Goal: Check status: Check status

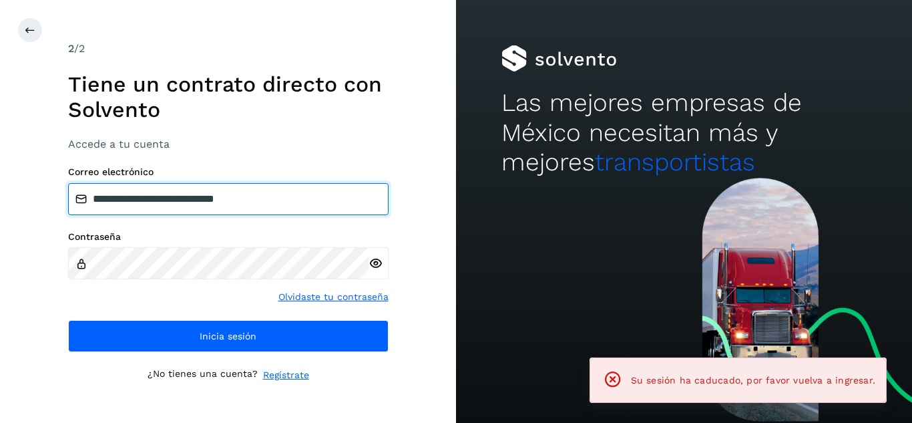
drag, startPoint x: 238, startPoint y: 192, endPoint x: 25, endPoint y: 190, distance: 213.6
click at [25, 190] on div "**********" at bounding box center [228, 211] width 456 height 423
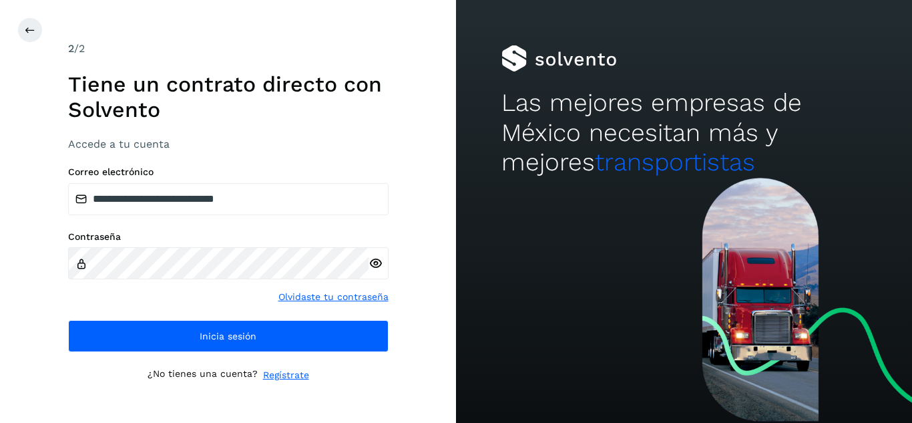
click at [374, 262] on icon at bounding box center [375, 263] width 14 height 14
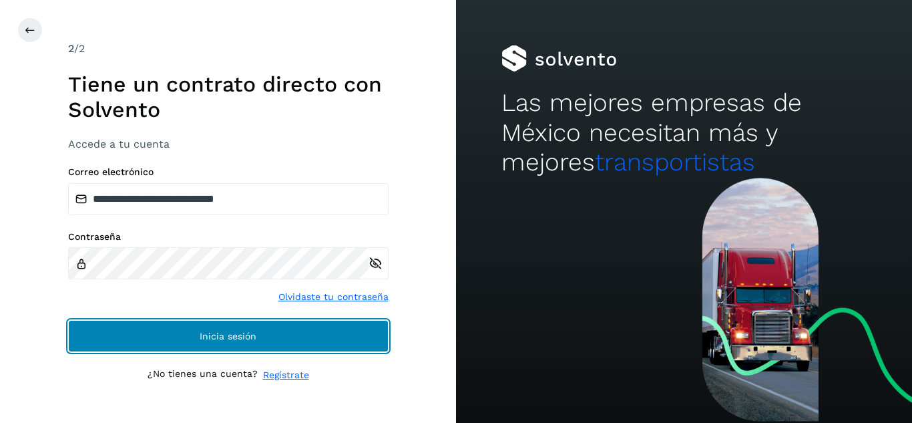
click at [199, 349] on button "Inicia sesión" at bounding box center [228, 336] width 320 height 32
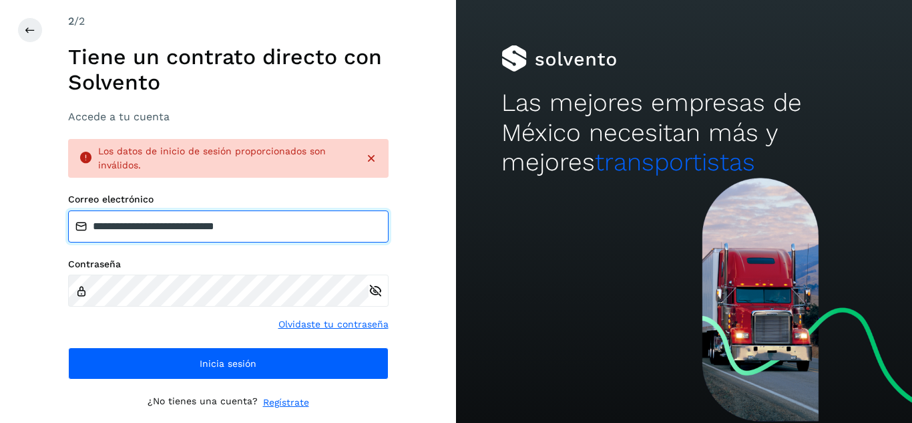
click at [322, 240] on input "**********" at bounding box center [228, 226] width 320 height 32
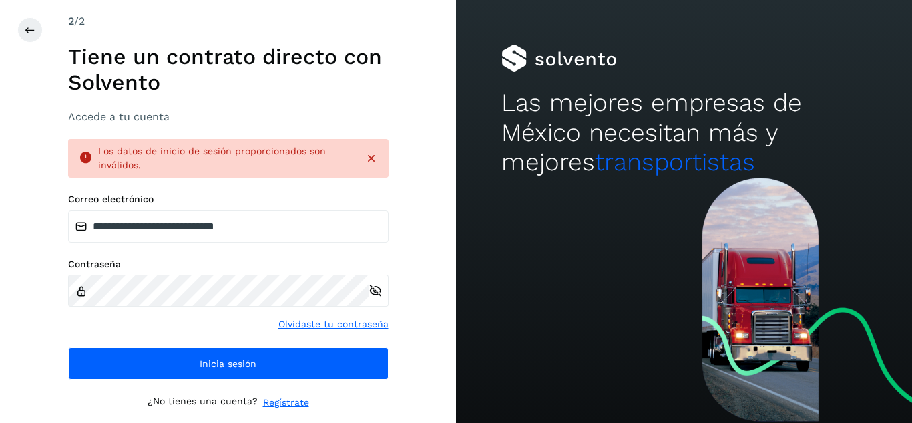
click at [436, 224] on div "**********" at bounding box center [228, 211] width 456 height 423
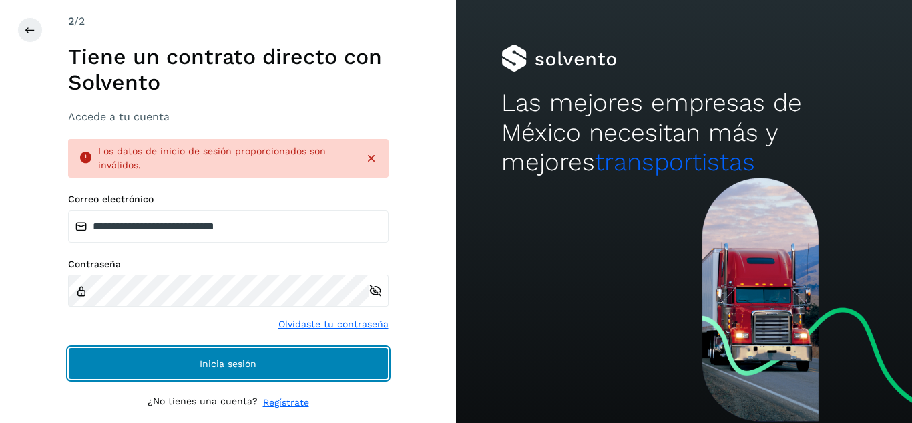
click at [172, 356] on button "Inicia sesión" at bounding box center [228, 363] width 320 height 32
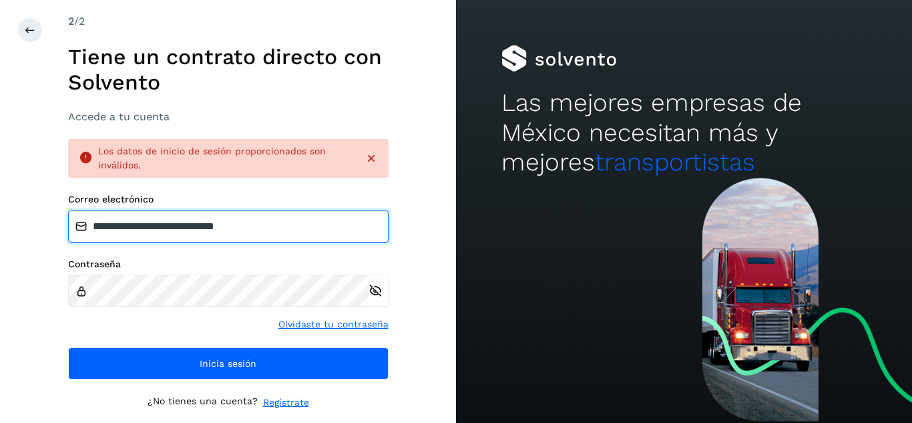
click at [289, 228] on input "**********" at bounding box center [228, 226] width 320 height 32
type input "**********"
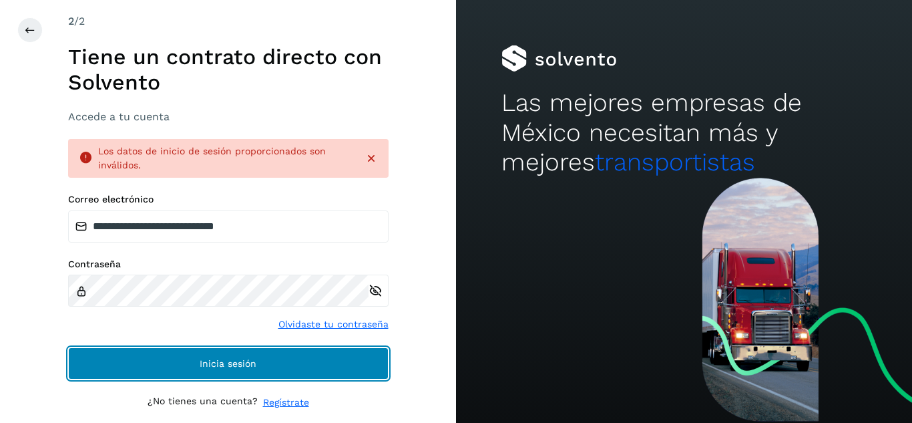
click at [184, 360] on button "Inicia sesión" at bounding box center [228, 363] width 320 height 32
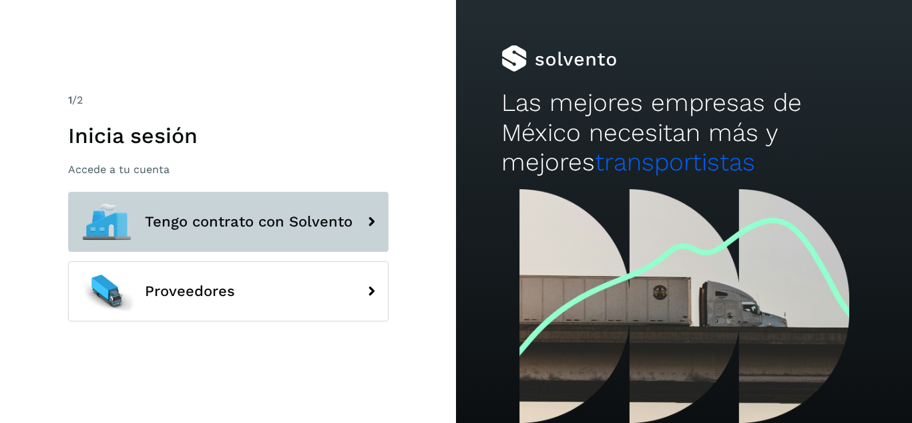
click at [174, 218] on span "Tengo contrato con Solvento" at bounding box center [249, 222] width 208 height 16
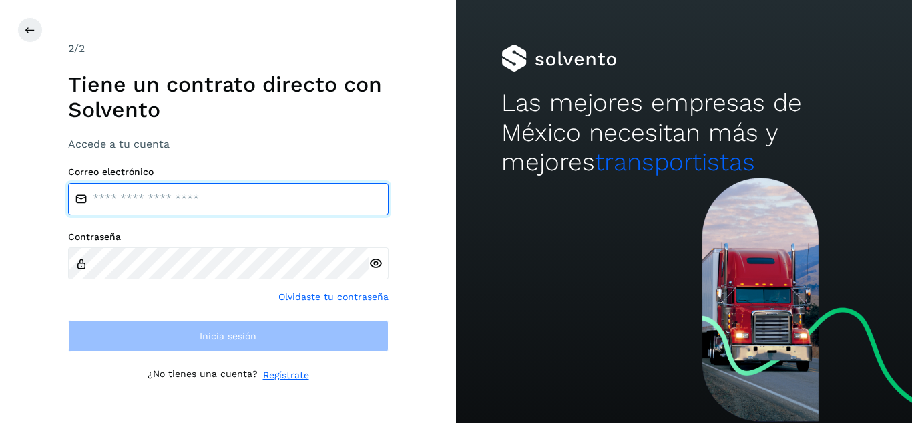
type input "**********"
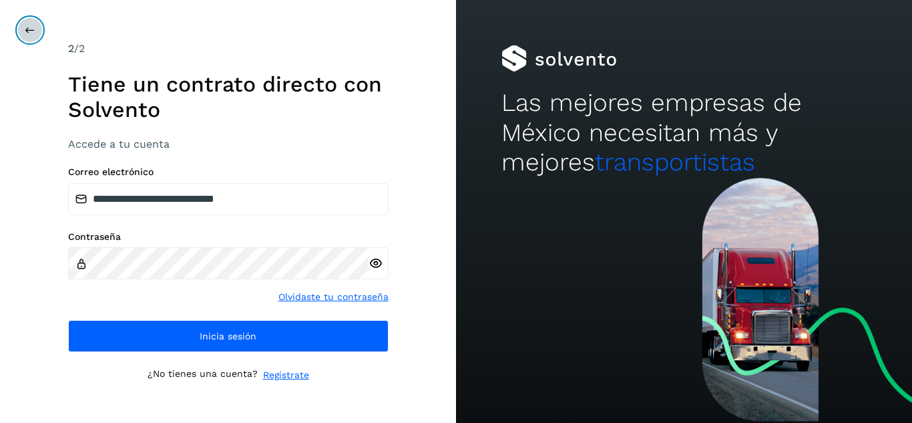
click at [27, 31] on icon at bounding box center [30, 30] width 11 height 11
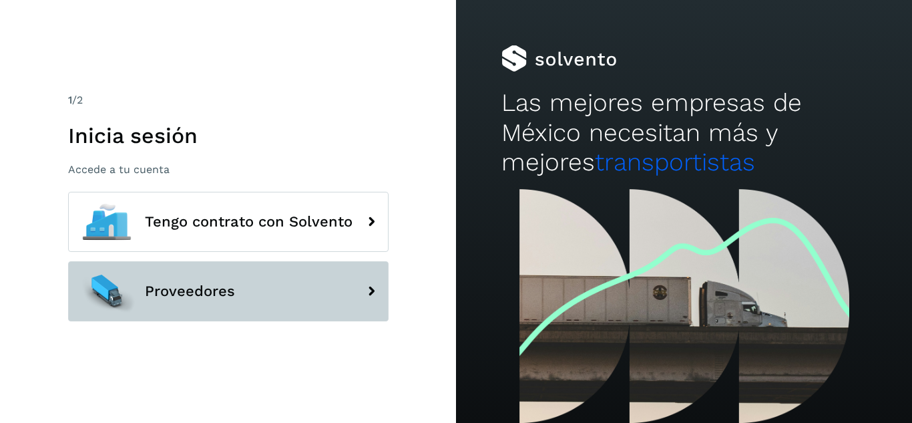
click at [157, 269] on button "Proveedores" at bounding box center [228, 291] width 320 height 60
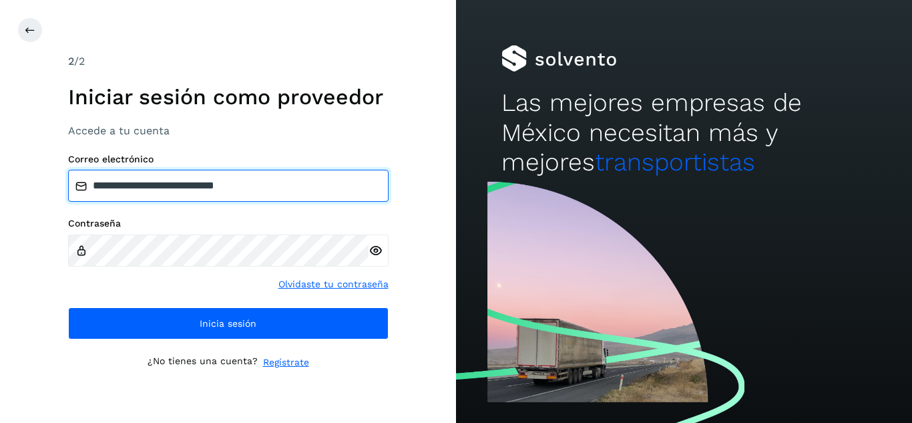
drag, startPoint x: 288, startPoint y: 176, endPoint x: 17, endPoint y: 200, distance: 271.4
click at [17, 200] on div "**********" at bounding box center [228, 211] width 456 height 423
type input "**********"
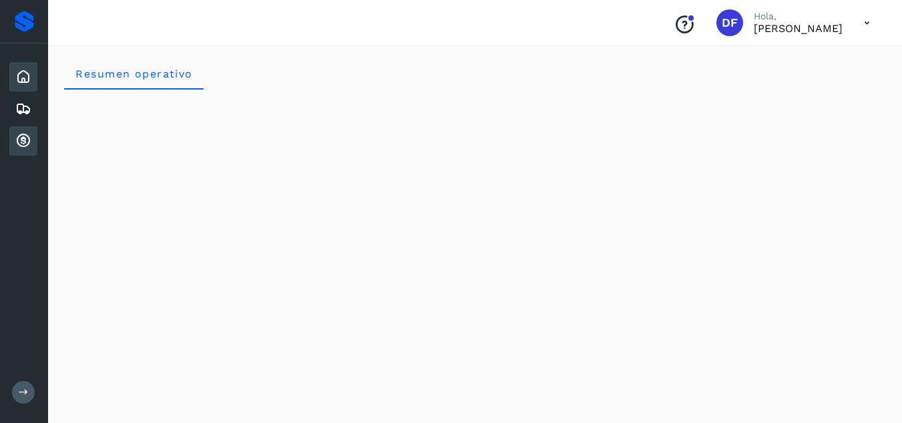
click at [25, 143] on icon at bounding box center [23, 141] width 16 height 16
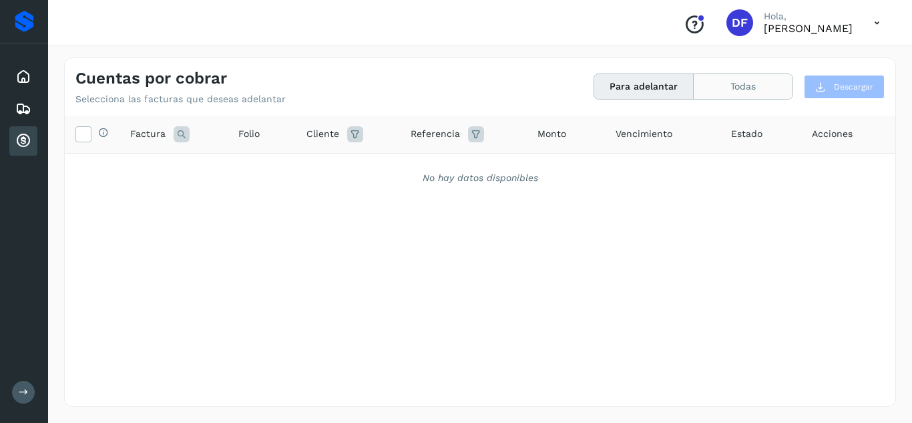
click at [720, 80] on button "Todas" at bounding box center [743, 86] width 99 height 25
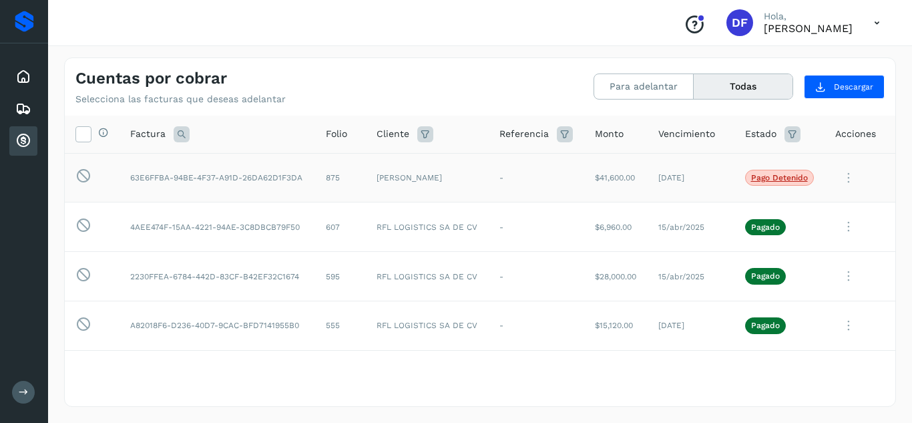
click at [836, 175] on icon at bounding box center [848, 177] width 27 height 27
click at [794, 348] on div at bounding box center [456, 211] width 912 height 423
click at [842, 326] on icon at bounding box center [848, 325] width 27 height 27
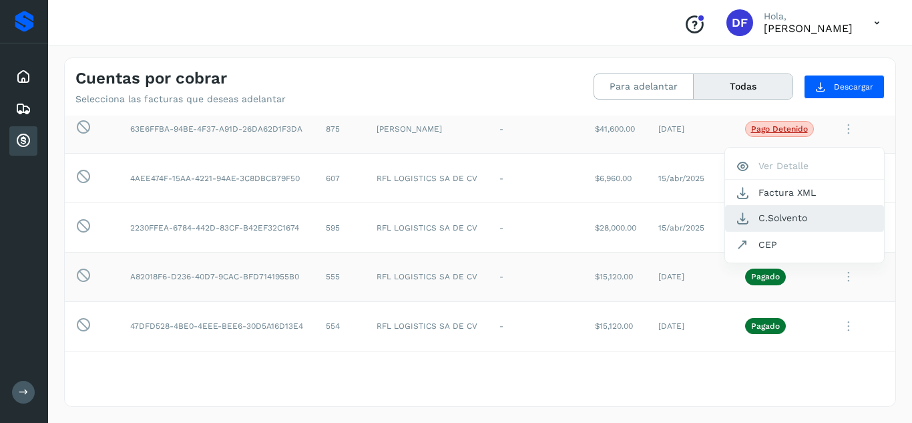
click at [804, 224] on button "C.Solvento" at bounding box center [804, 218] width 159 height 26
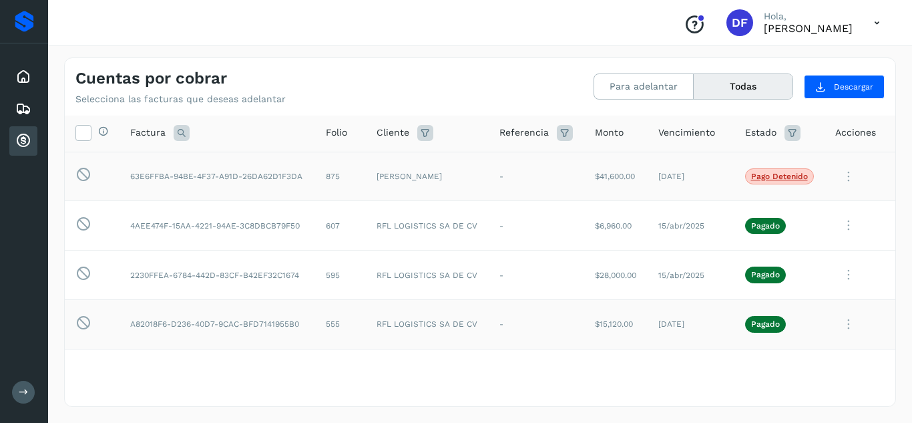
scroll to position [0, 0]
click at [88, 132] on icon at bounding box center [83, 133] width 14 height 14
click at [840, 174] on icon at bounding box center [848, 177] width 27 height 27
click at [785, 176] on div at bounding box center [456, 211] width 912 height 423
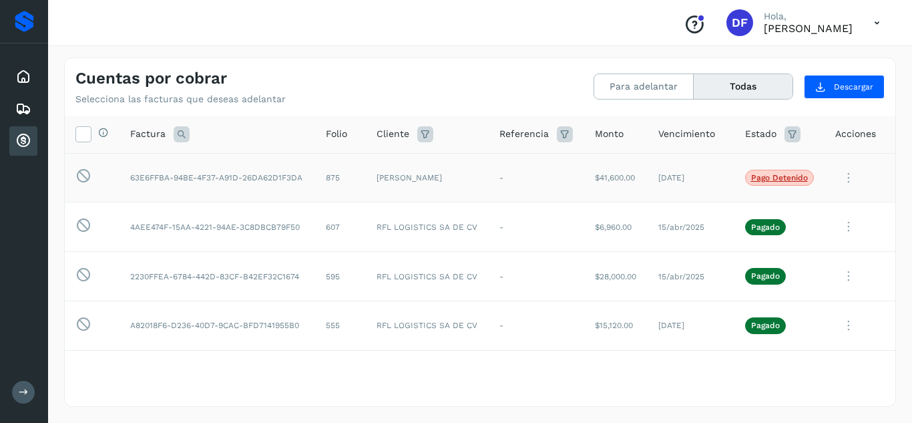
click at [785, 176] on div at bounding box center [456, 211] width 912 height 423
click at [785, 176] on p "Pago detenido" at bounding box center [779, 177] width 57 height 9
click at [792, 177] on p "Pago detenido" at bounding box center [779, 177] width 57 height 9
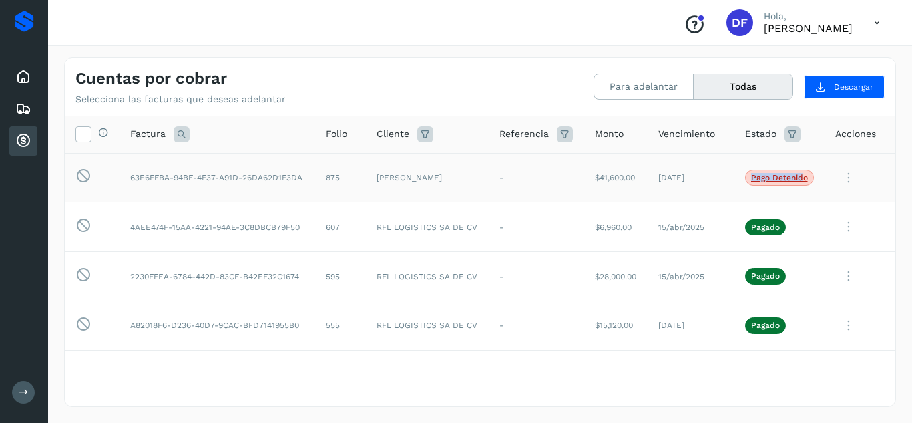
drag, startPoint x: 794, startPoint y: 178, endPoint x: 730, endPoint y: 172, distance: 65.0
click at [734, 172] on td "Pago detenido" at bounding box center [779, 177] width 91 height 49
click at [589, 105] on div "Cuentas por cobrar Selecciona las facturas que deseas adelantar Para adelantar …" at bounding box center [480, 231] width 832 height 349
click at [880, 17] on icon at bounding box center [876, 22] width 27 height 27
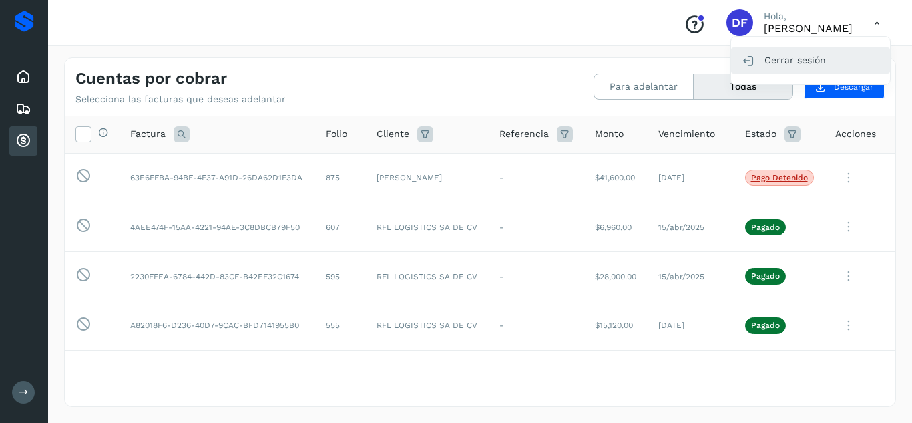
click at [791, 61] on div "Cerrar sesión" at bounding box center [810, 59] width 159 height 25
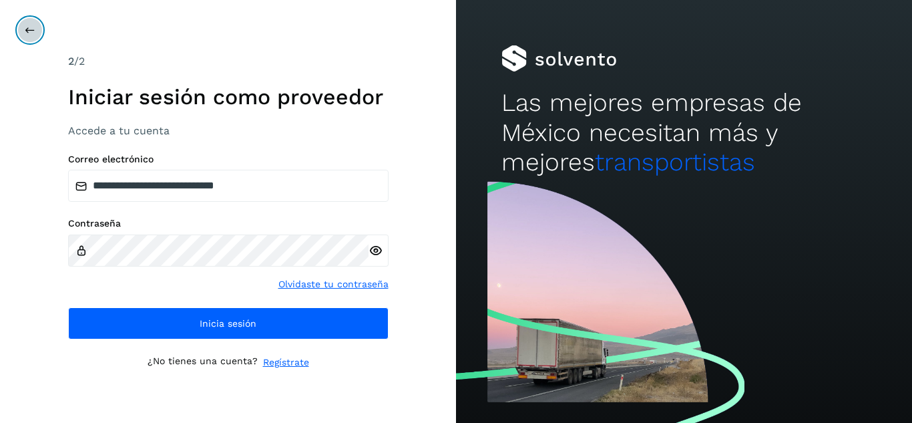
click at [29, 39] on button at bounding box center [29, 29] width 25 height 25
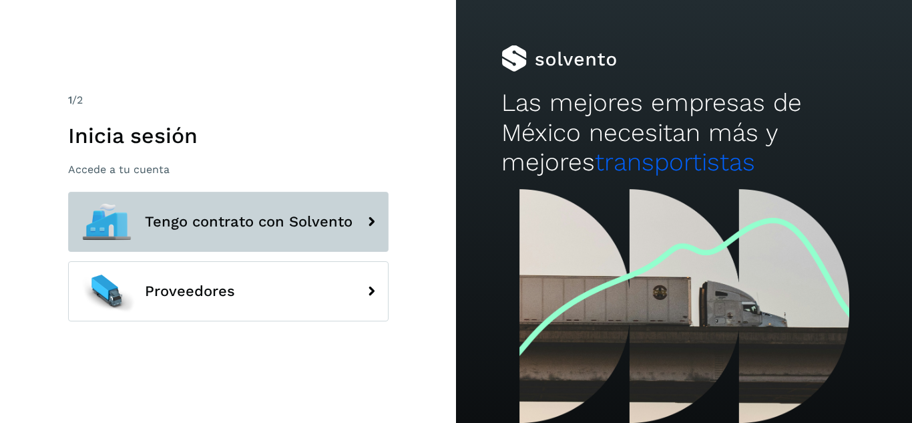
click at [184, 200] on button "Tengo contrato con Solvento" at bounding box center [228, 222] width 320 height 60
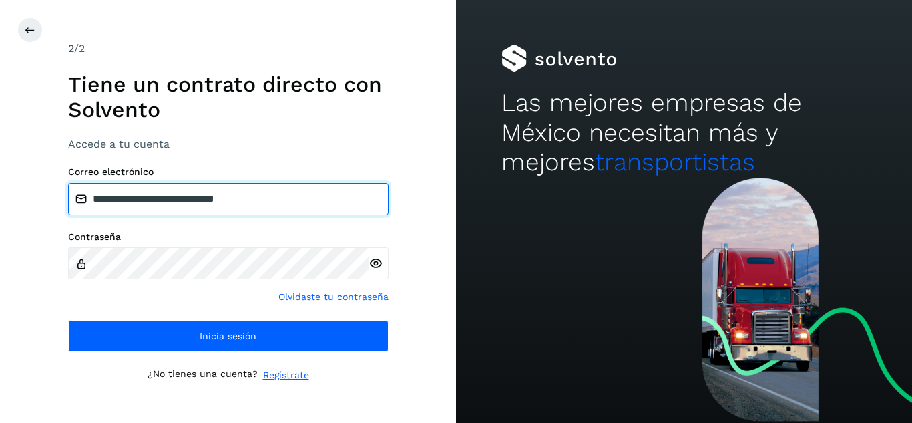
drag, startPoint x: 298, startPoint y: 192, endPoint x: 1, endPoint y: 209, distance: 296.9
click at [1, 209] on div "**********" at bounding box center [228, 211] width 456 height 423
type input "**********"
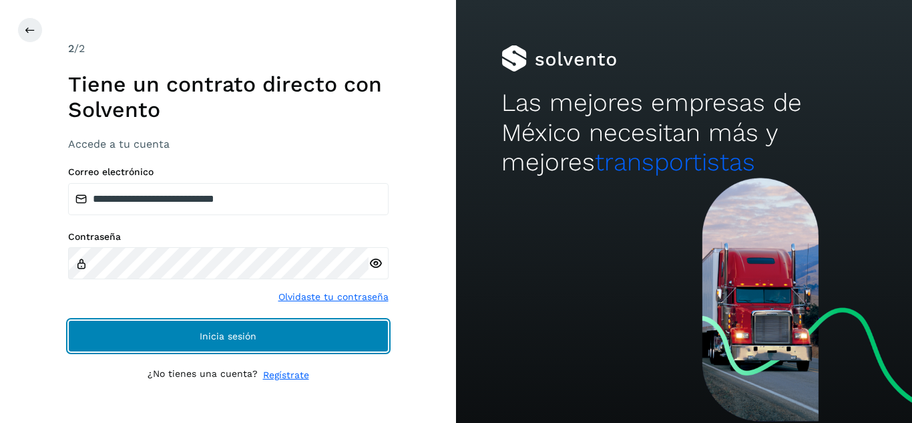
click at [153, 326] on button "Inicia sesión" at bounding box center [228, 336] width 320 height 32
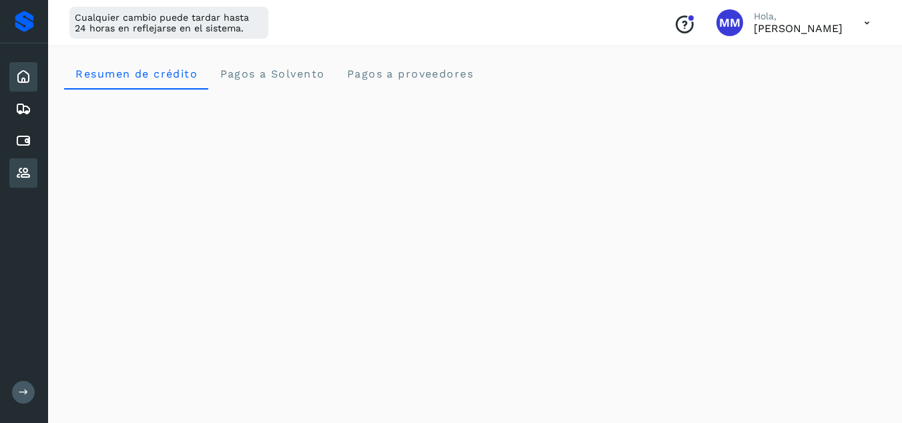
click at [24, 178] on icon at bounding box center [23, 173] width 16 height 16
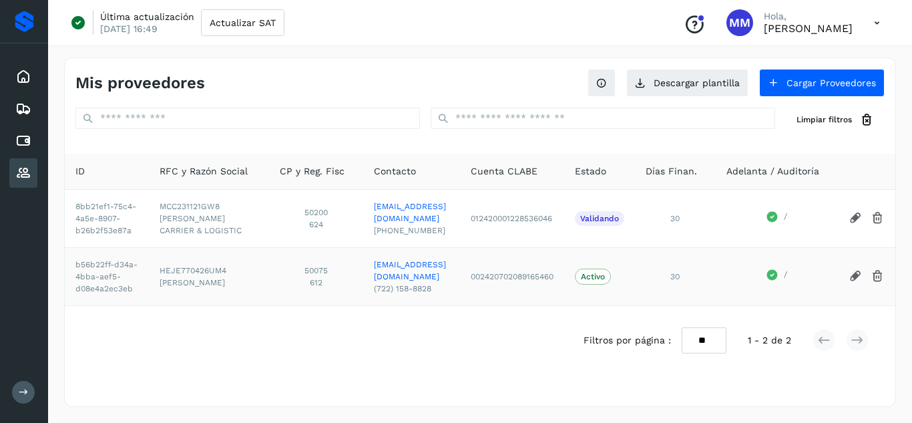
scroll to position [0, 50]
click at [607, 221] on p "Validando" at bounding box center [599, 218] width 39 height 9
click at [31, 140] on div "Cuentas por pagar" at bounding box center [23, 140] width 28 height 29
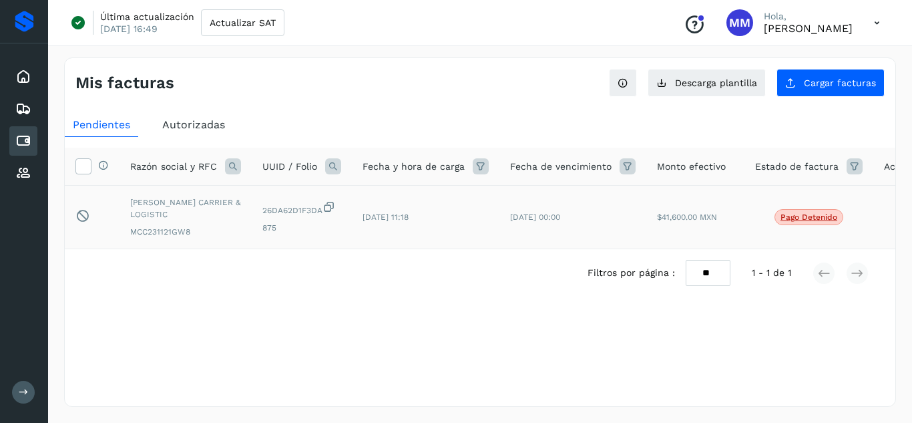
click at [826, 211] on span "Pago detenido" at bounding box center [808, 217] width 69 height 16
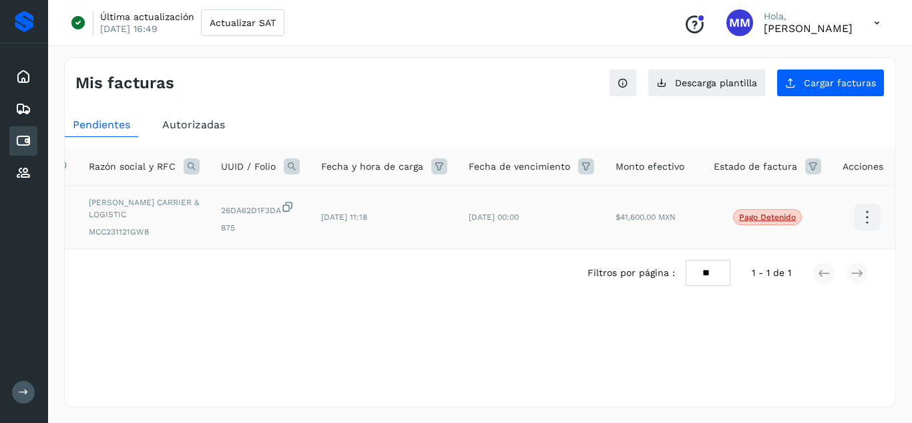
click at [855, 218] on icon at bounding box center [866, 217] width 31 height 31
click at [806, 201] on button "Ver Detalle" at bounding box center [800, 204] width 159 height 26
click at [866, 223] on icon at bounding box center [866, 217] width 31 height 31
click at [824, 208] on button "Ver Detalle" at bounding box center [800, 204] width 159 height 26
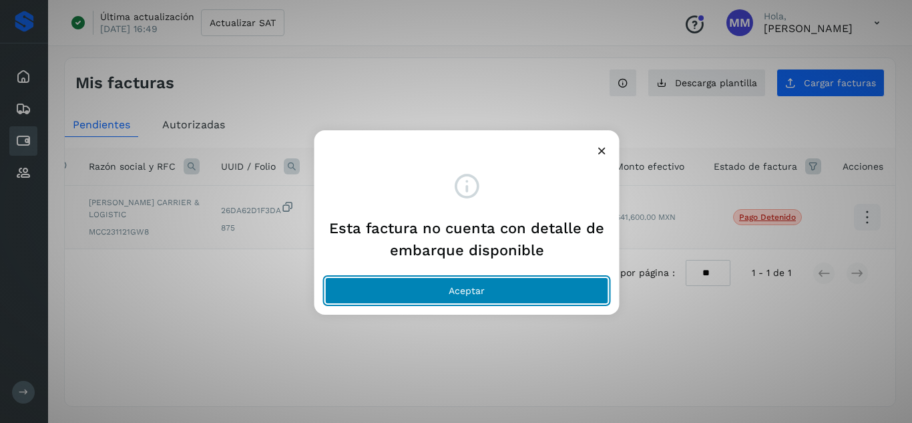
click at [515, 295] on button "Aceptar" at bounding box center [467, 290] width 284 height 27
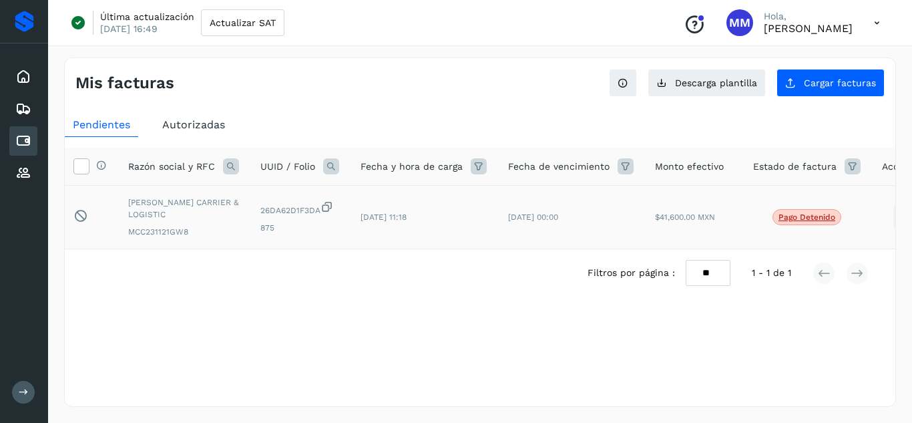
scroll to position [0, 0]
click at [326, 206] on icon at bounding box center [328, 207] width 13 height 14
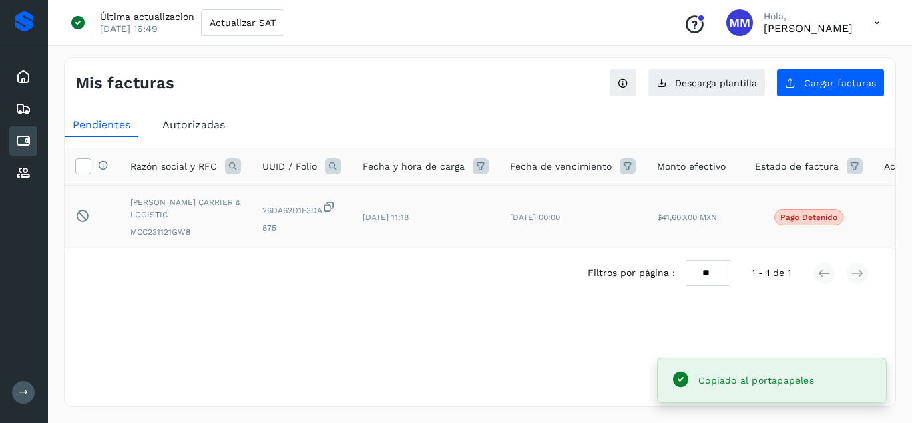
click at [326, 206] on icon at bounding box center [328, 207] width 13 height 14
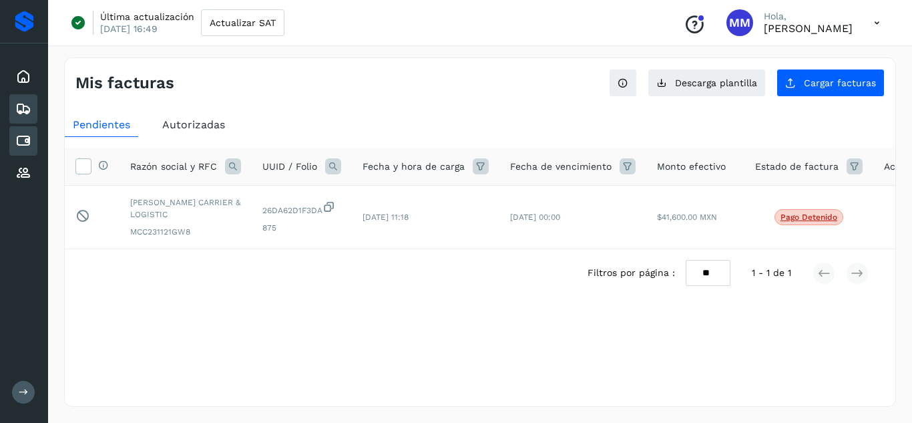
click at [27, 107] on icon at bounding box center [23, 109] width 16 height 16
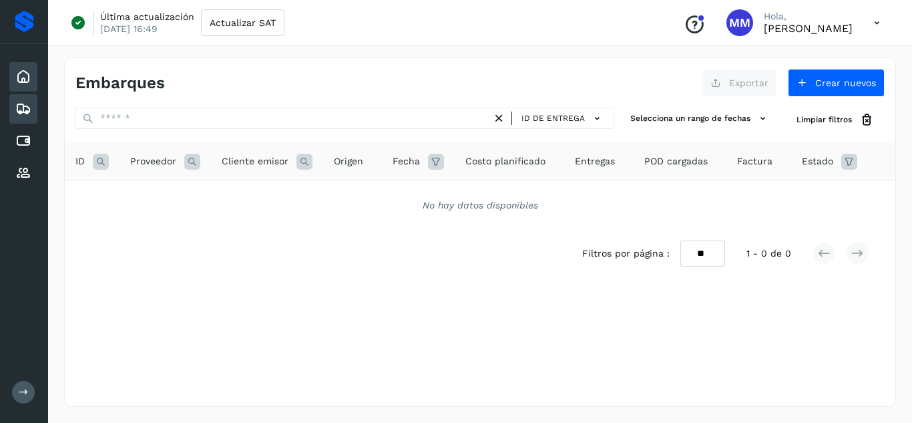
click at [21, 85] on div "Inicio" at bounding box center [23, 76] width 28 height 29
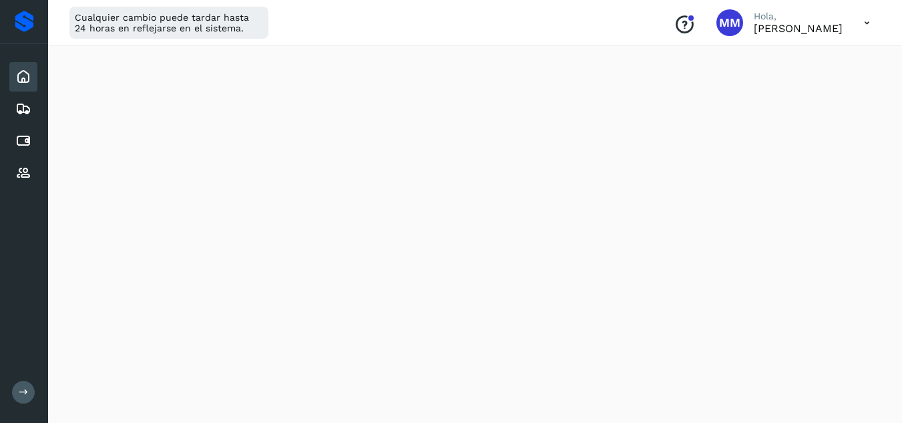
scroll to position [85, 0]
